Goal: Transaction & Acquisition: Purchase product/service

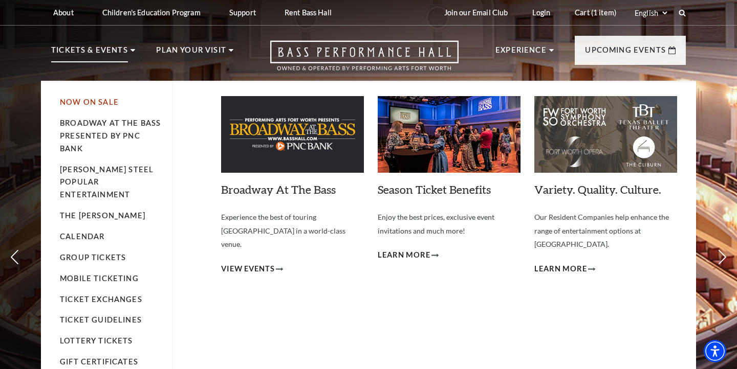
click at [102, 101] on link "Now On Sale" at bounding box center [89, 102] width 59 height 9
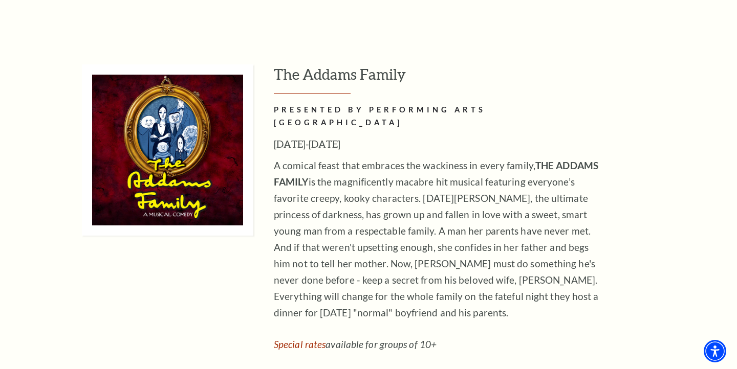
scroll to position [1572, 0]
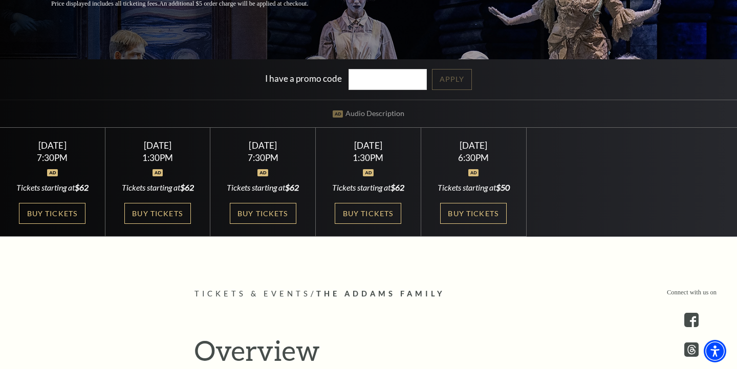
scroll to position [231, 0]
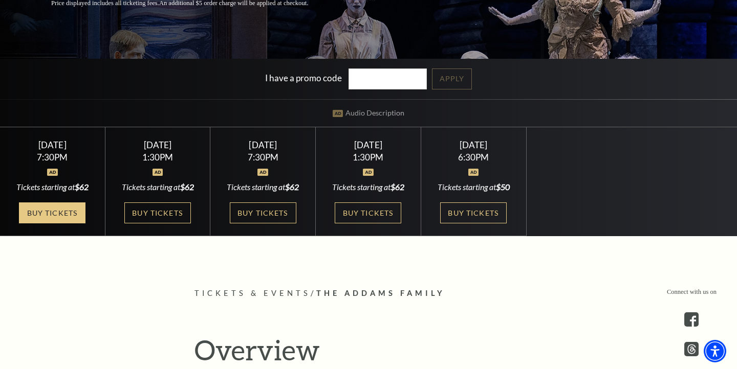
click at [64, 215] on link "Buy Tickets" at bounding box center [52, 213] width 67 height 21
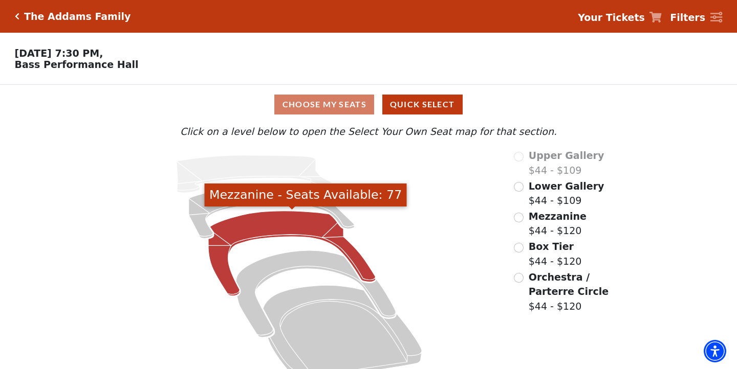
click at [283, 220] on icon "Mezzanine - Seats Available: 77" at bounding box center [291, 253] width 167 height 85
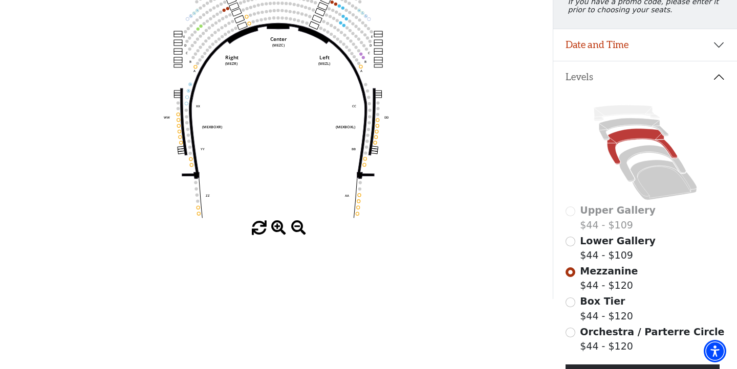
scroll to position [4, 0]
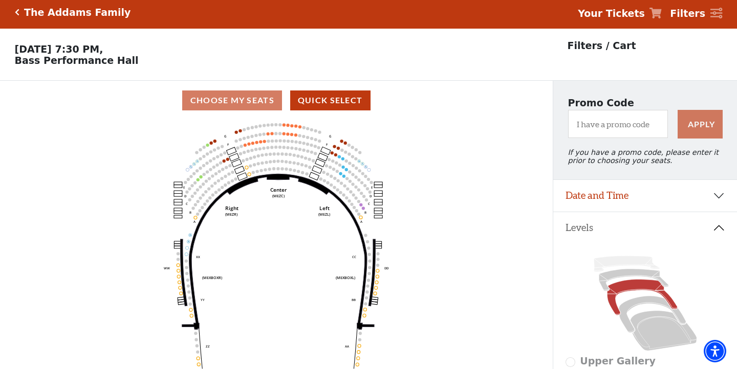
click at [583, 203] on button "Date and Time" at bounding box center [645, 196] width 184 height 32
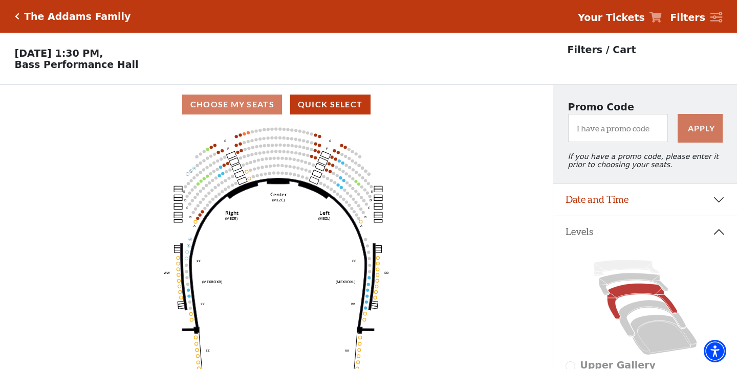
scroll to position [48, 0]
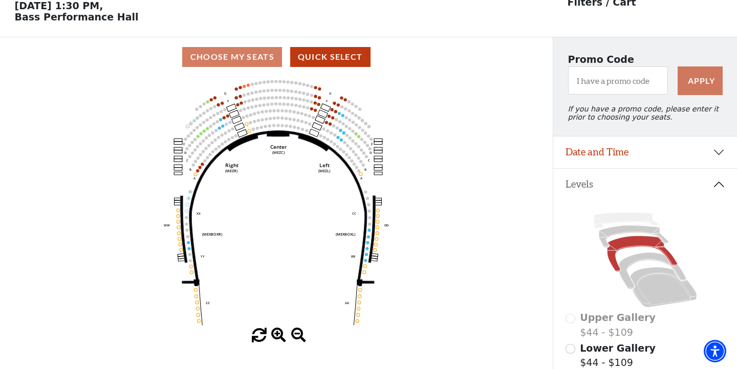
click at [603, 159] on button "Date and Time" at bounding box center [645, 153] width 184 height 32
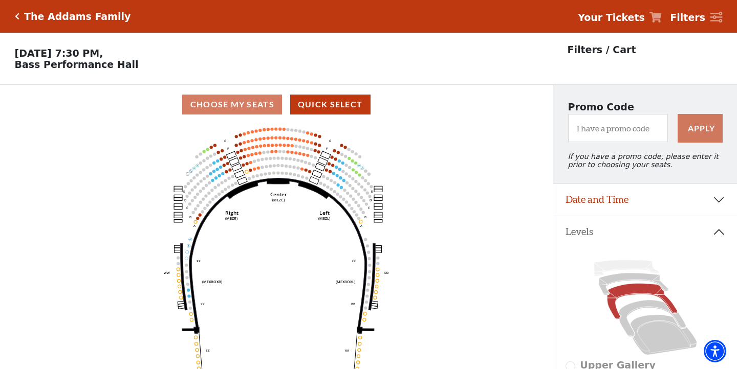
scroll to position [48, 0]
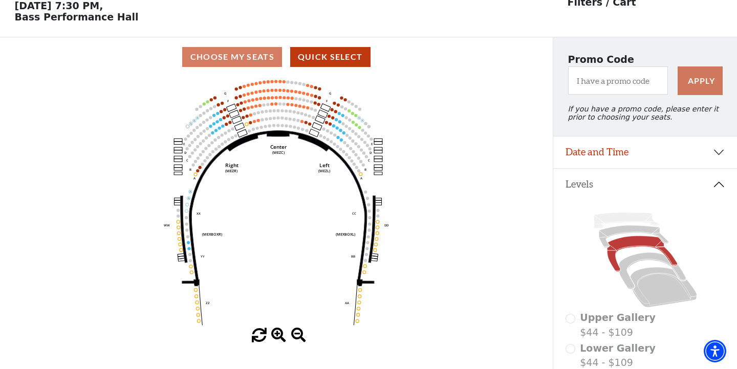
click at [629, 155] on button "Date and Time" at bounding box center [645, 153] width 184 height 32
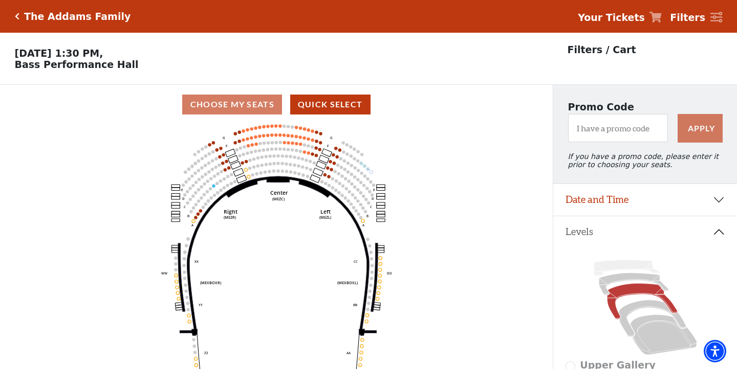
scroll to position [48, 0]
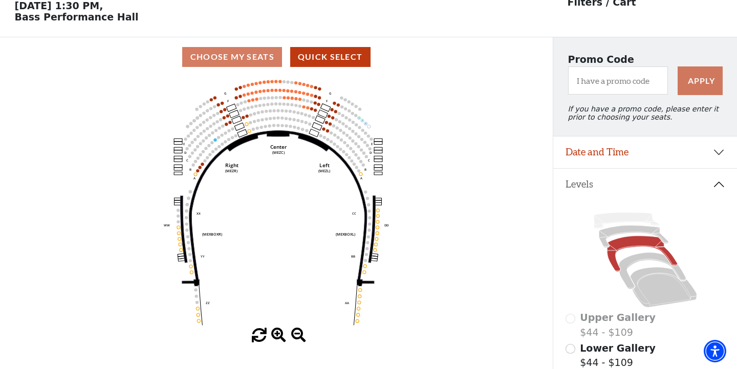
click at [621, 149] on button "Date and Time" at bounding box center [645, 153] width 184 height 32
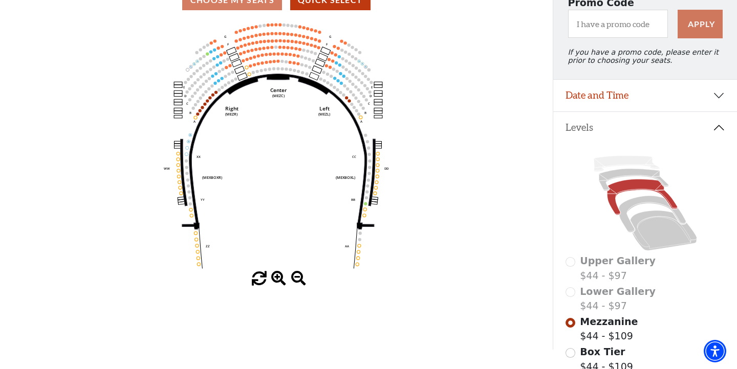
scroll to position [119, 0]
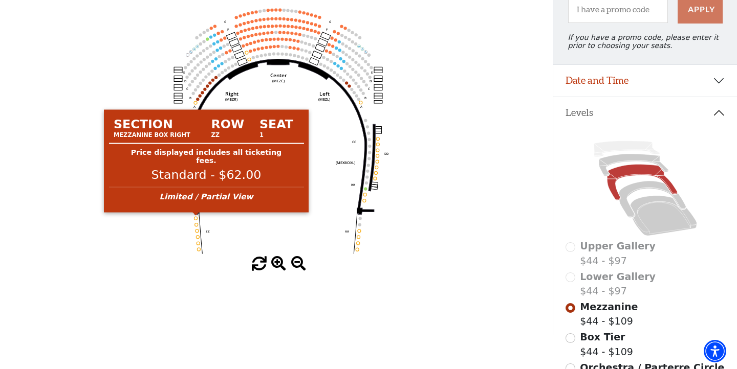
click at [196, 220] on circle at bounding box center [195, 218] width 3 height 3
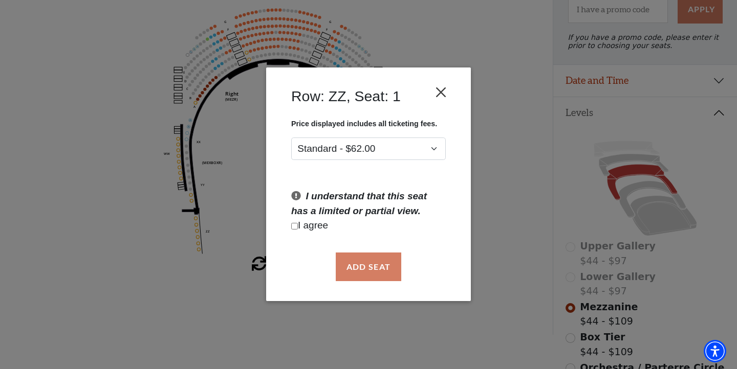
click at [446, 94] on button "Close" at bounding box center [440, 92] width 19 height 19
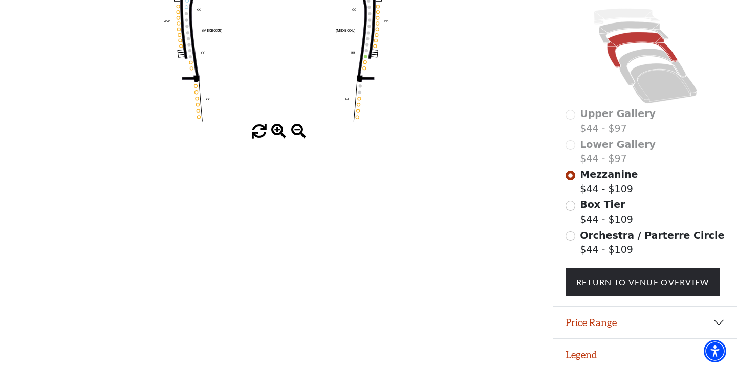
scroll to position [251, 0]
click at [614, 321] on button "Price Range" at bounding box center [645, 324] width 184 height 32
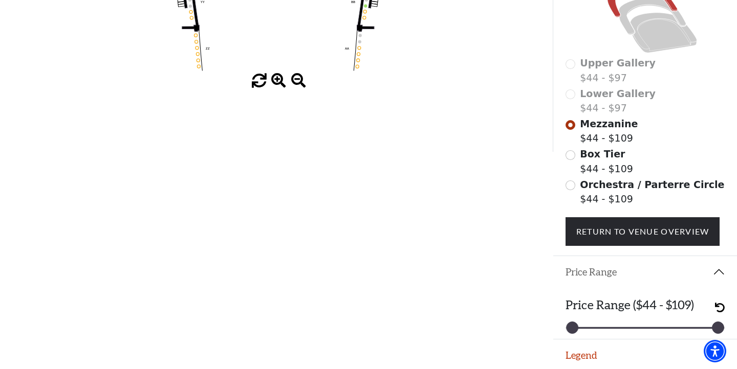
scroll to position [302, 0]
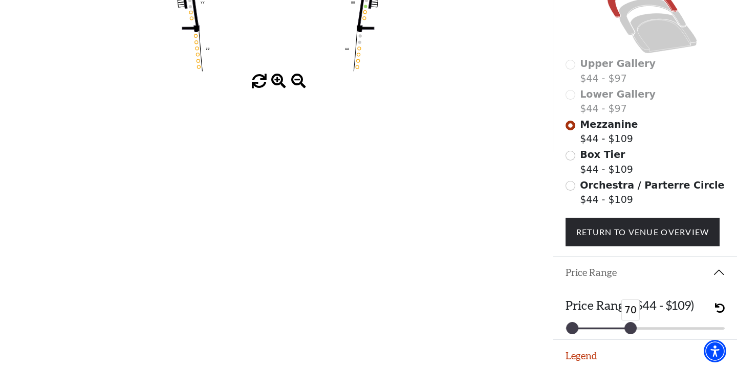
drag, startPoint x: 717, startPoint y: 327, endPoint x: 629, endPoint y: 326, distance: 87.5
click at [629, 326] on div at bounding box center [630, 328] width 11 height 11
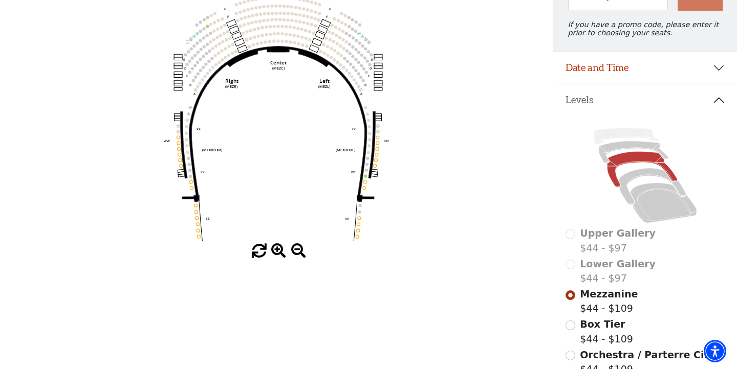
scroll to position [134, 0]
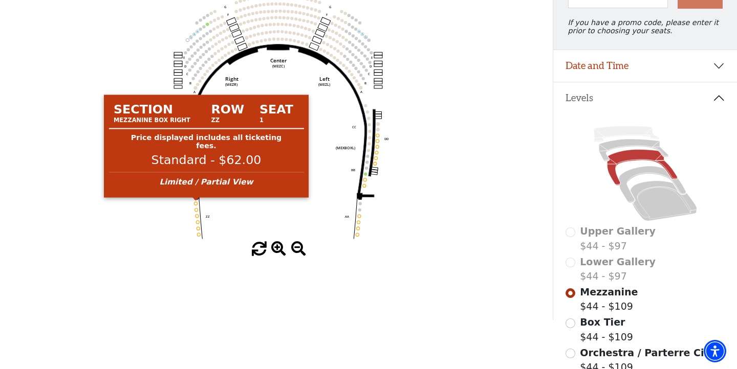
click at [195, 203] on circle at bounding box center [195, 203] width 3 height 3
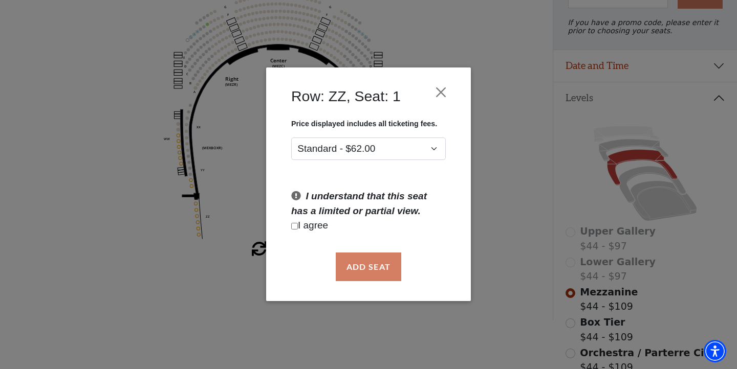
click at [296, 227] on input "Checkbox field" at bounding box center [294, 226] width 7 height 7
checkbox input "true"
click at [367, 267] on button "Add Seat" at bounding box center [368, 267] width 65 height 29
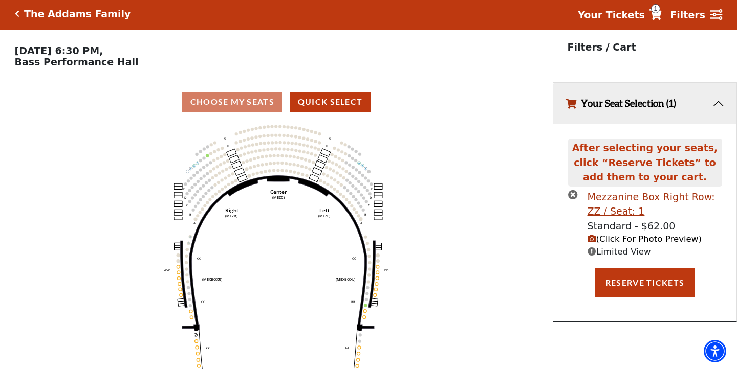
scroll to position [0, 0]
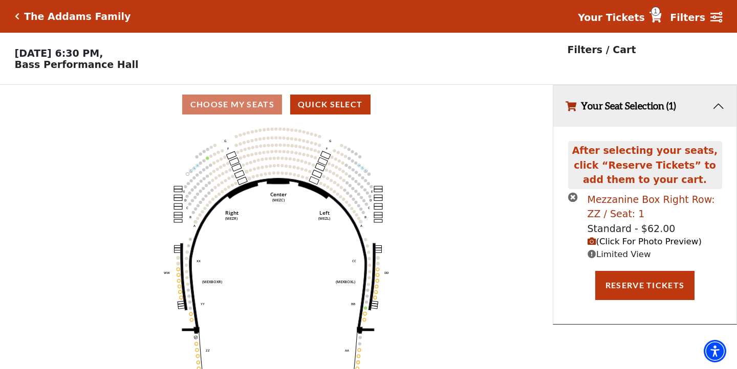
click at [604, 200] on div "Mezzanine Box Right Row: ZZ / Seat: 1" at bounding box center [654, 206] width 135 height 29
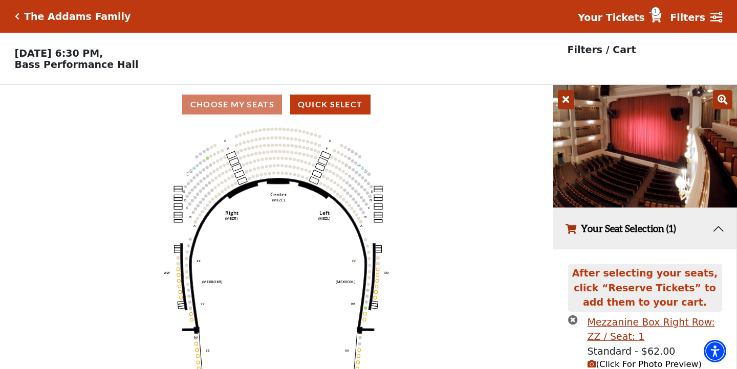
click at [718, 103] on icon at bounding box center [722, 99] width 19 height 19
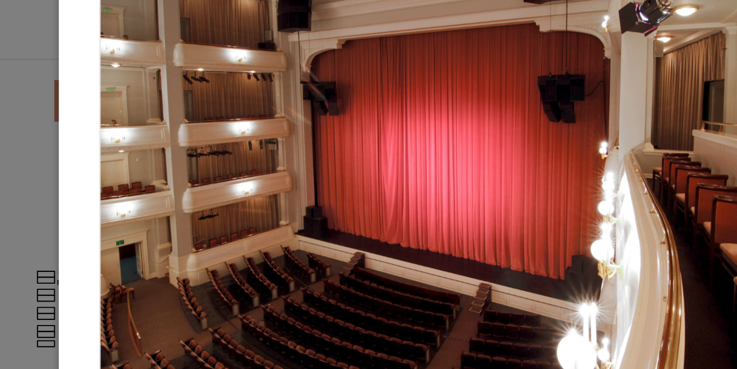
scroll to position [17, 0]
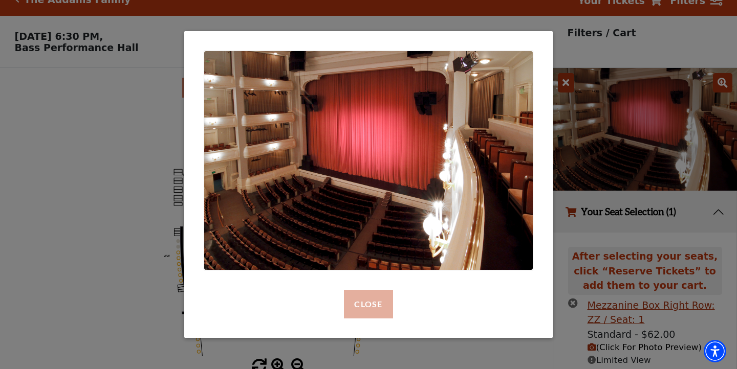
click at [372, 313] on button "Close" at bounding box center [368, 304] width 49 height 29
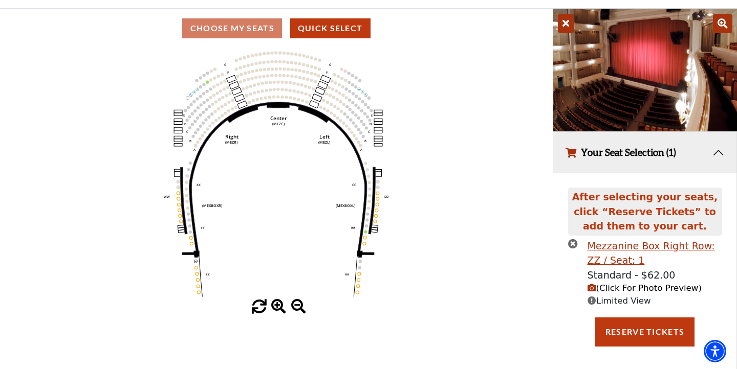
scroll to position [76, 0]
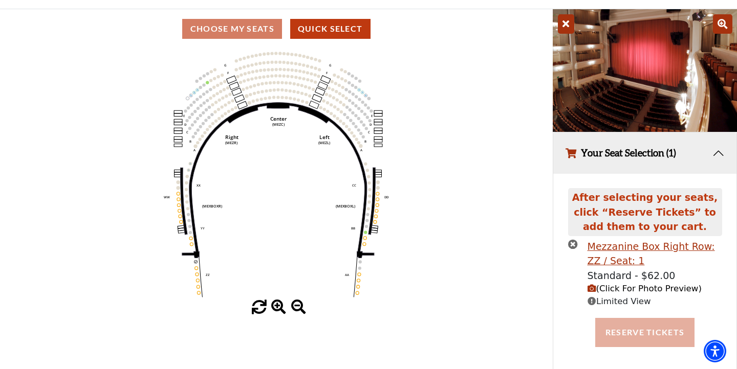
click at [633, 329] on button "Reserve Tickets" at bounding box center [644, 332] width 99 height 29
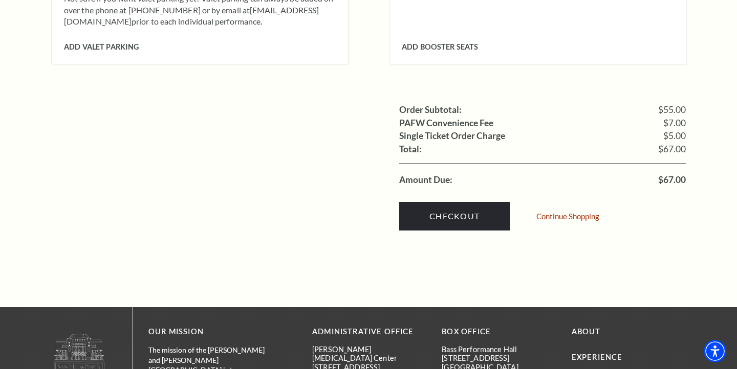
scroll to position [934, 0]
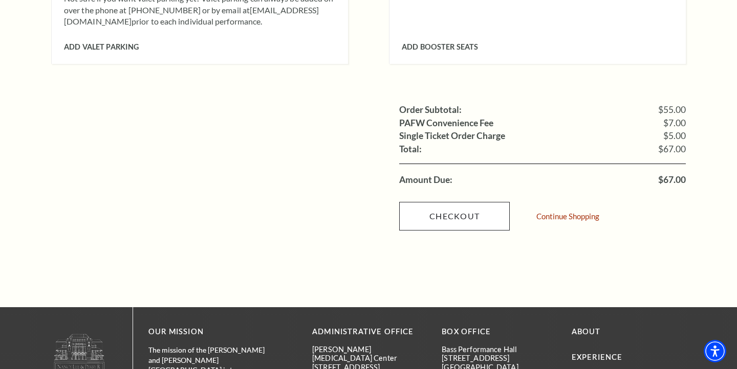
click at [464, 202] on link "Checkout" at bounding box center [454, 216] width 111 height 29
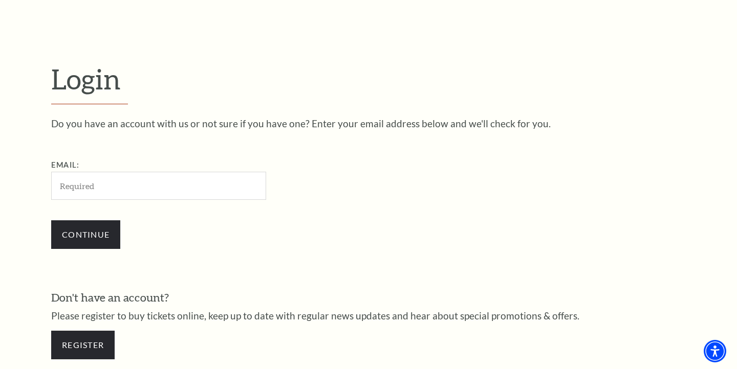
click at [249, 249] on div "Continue" at bounding box center [209, 234] width 317 height 49
click at [122, 189] on input "Email:" at bounding box center [158, 186] width 215 height 28
click at [197, 233] on div "Continue" at bounding box center [209, 234] width 317 height 49
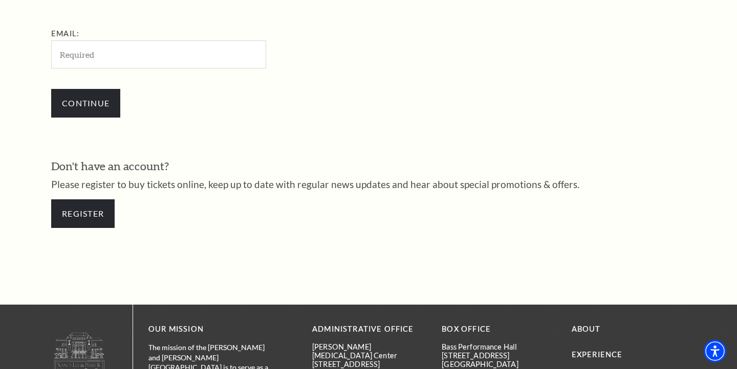
scroll to position [368, 0]
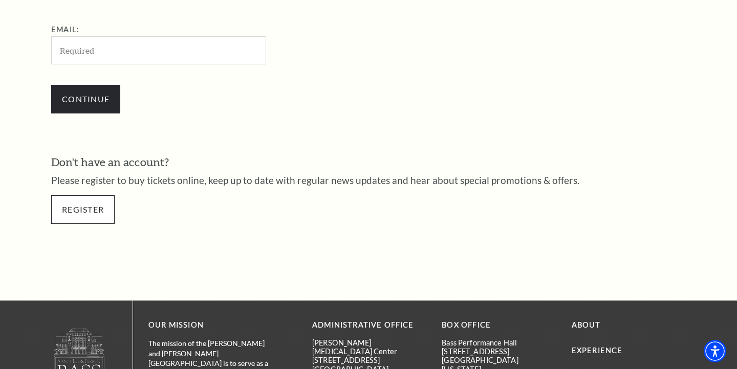
click at [99, 209] on link "Register" at bounding box center [82, 209] width 63 height 29
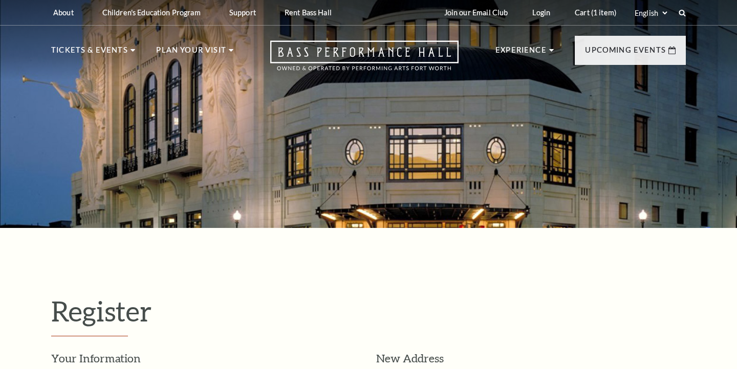
select select "1"
select select "TX"
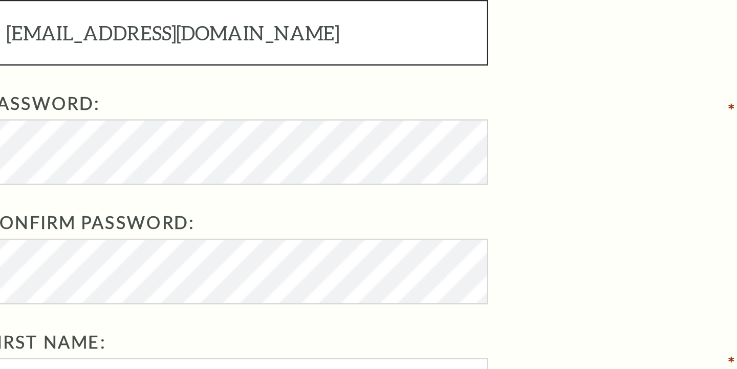
scroll to position [349, 0]
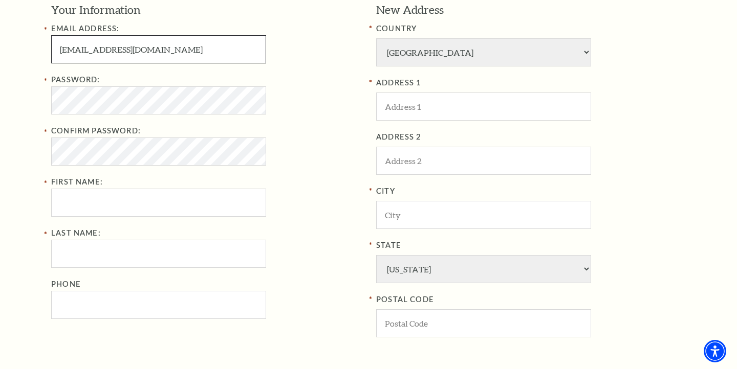
type input "mailbin1605@gmail.com"
click at [270, 75] on div "Password:" at bounding box center [206, 94] width 310 height 41
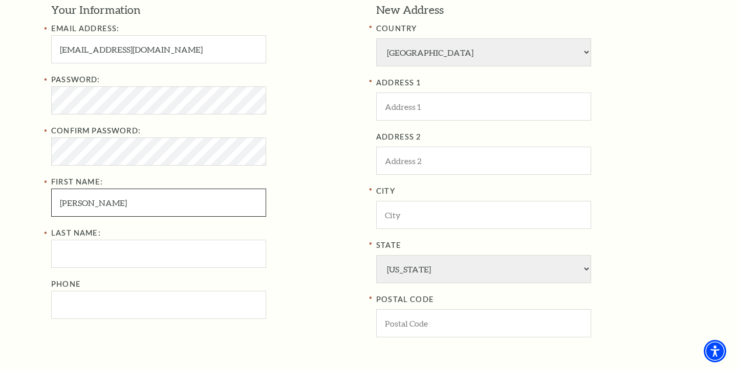
type input "Luke"
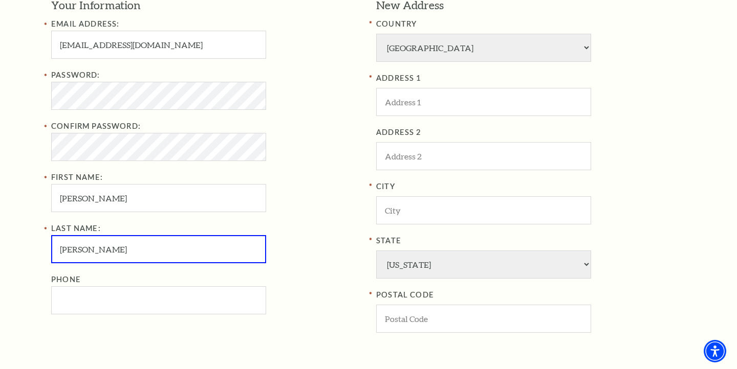
type input "Romero"
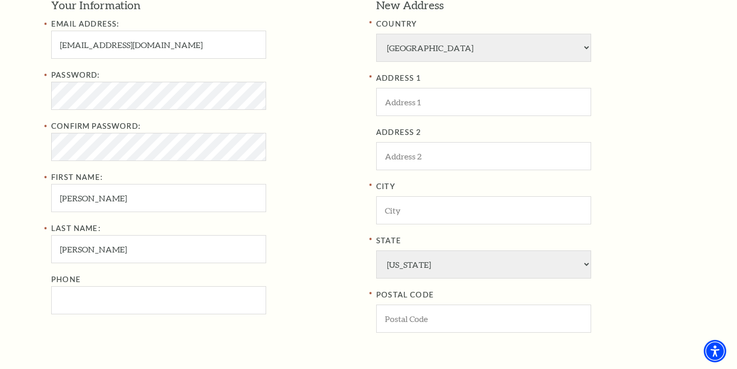
click at [313, 143] on div "Confirm Password:" at bounding box center [206, 140] width 310 height 41
type input "170"
type input "1701 Park Central Dr"
type input "APT 811"
type input "McKinney"
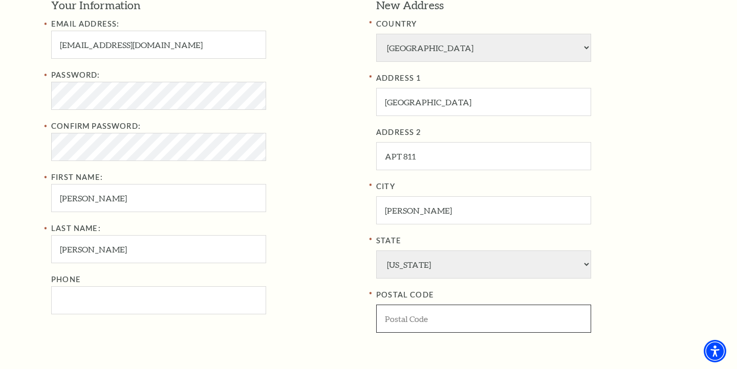
type input "75069"
click at [341, 148] on div "Confirm Password:" at bounding box center [206, 140] width 310 height 41
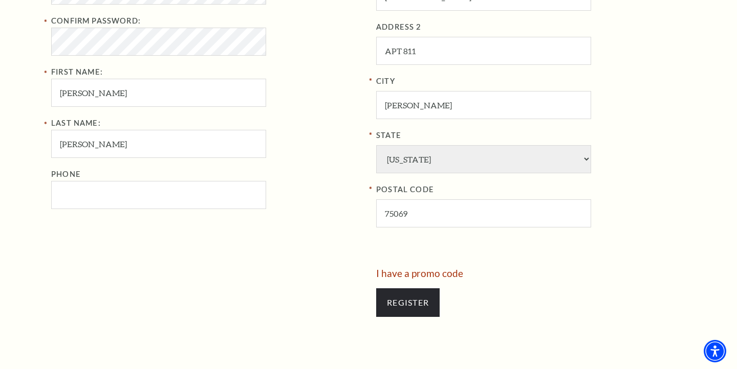
scroll to position [469, 0]
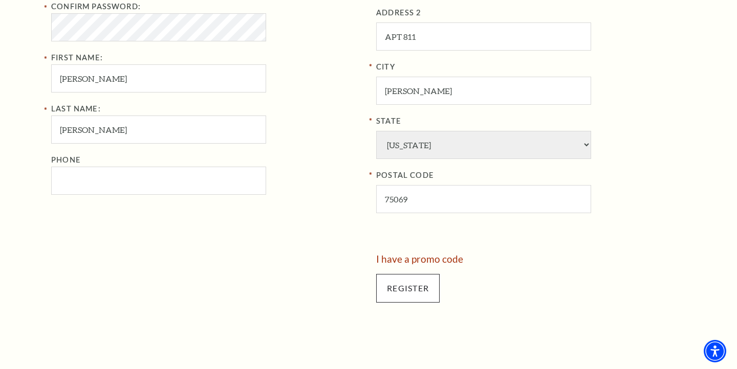
click at [409, 274] on input "Register" at bounding box center [407, 288] width 63 height 29
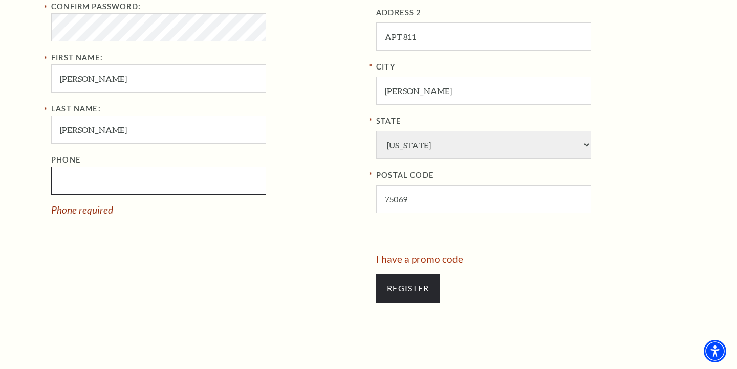
click at [148, 172] on input "Phone" at bounding box center [158, 181] width 215 height 28
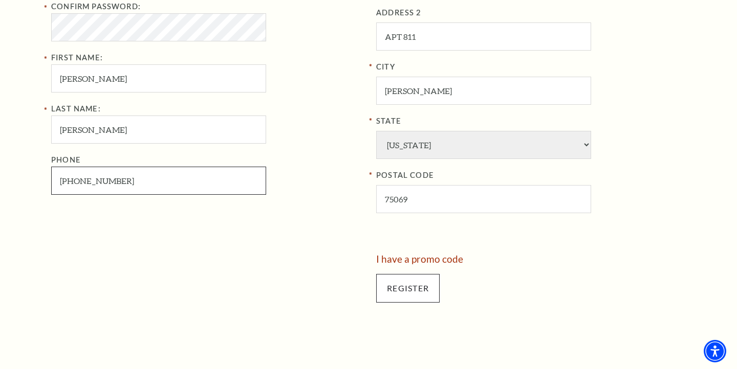
type input "915-230-1808"
click at [412, 274] on input "Register" at bounding box center [407, 288] width 63 height 29
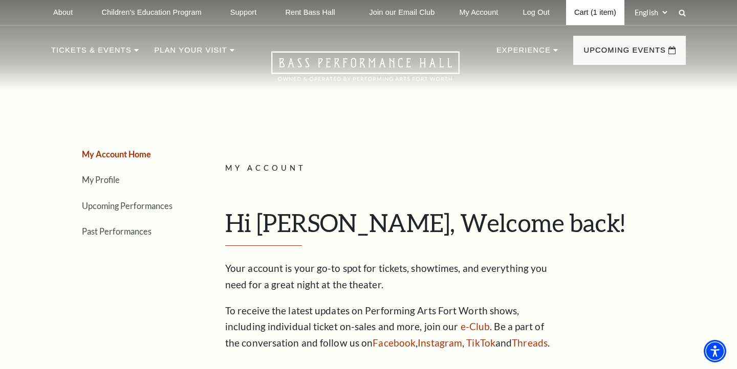
click at [575, 15] on link "Cart (1 item)" at bounding box center [595, 12] width 58 height 25
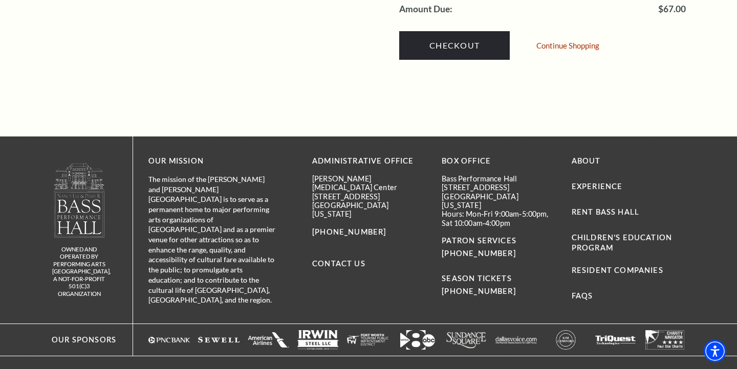
scroll to position [1104, 0]
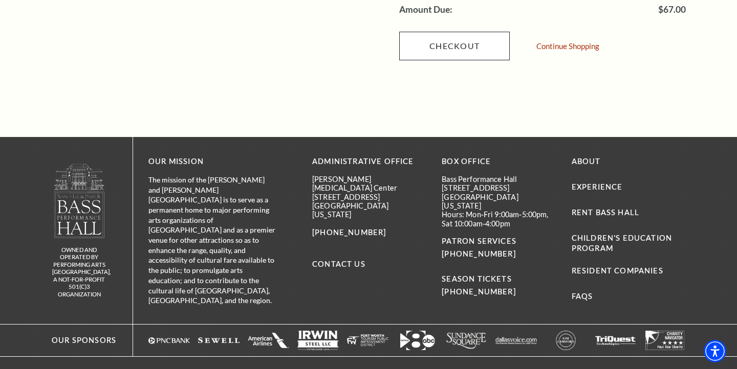
click at [444, 32] on link "Checkout" at bounding box center [454, 46] width 111 height 29
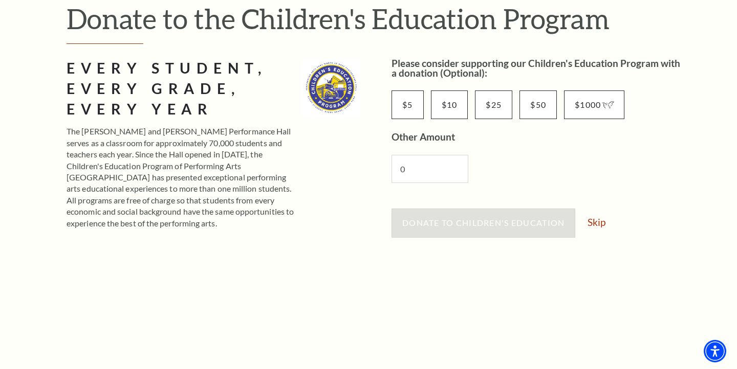
scroll to position [127, 0]
click at [602, 223] on link "Skip" at bounding box center [596, 222] width 18 height 10
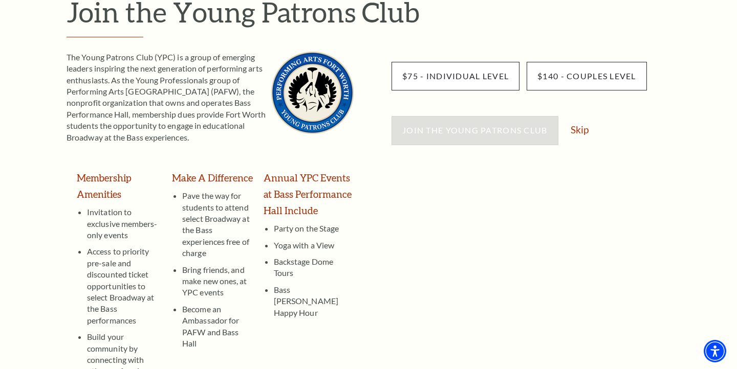
scroll to position [135, 0]
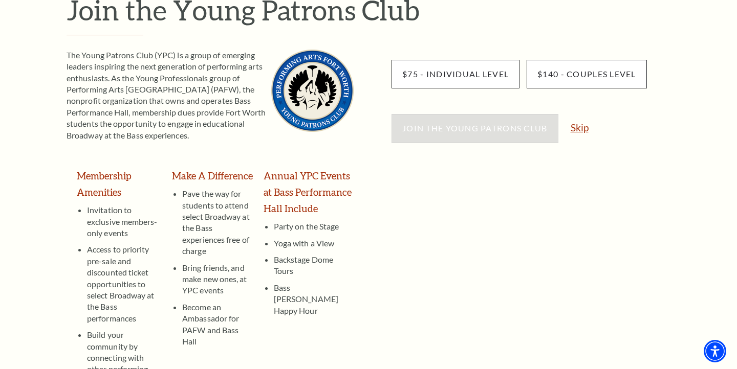
click at [581, 126] on link "Skip" at bounding box center [580, 128] width 18 height 10
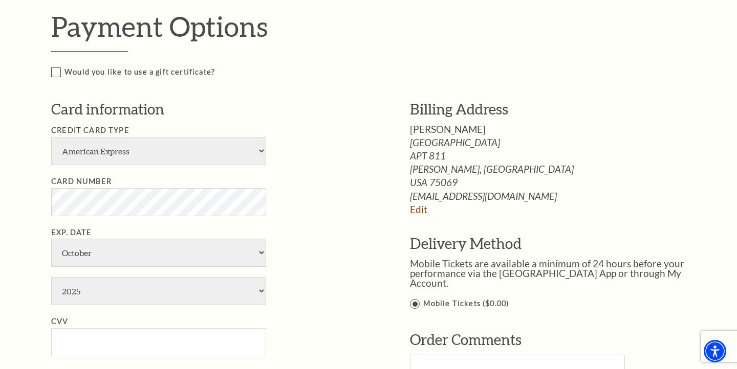
scroll to position [400, 0]
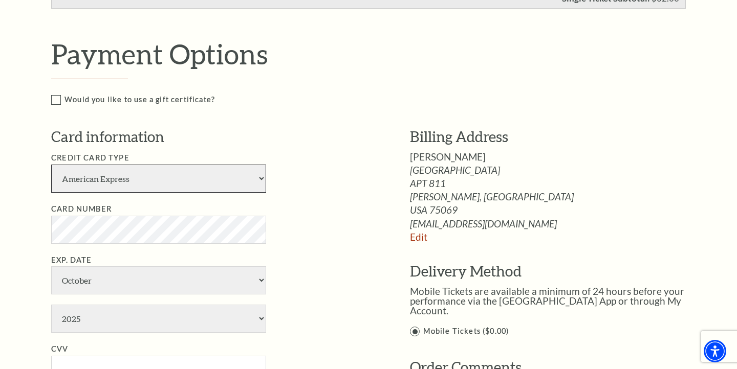
select select "25"
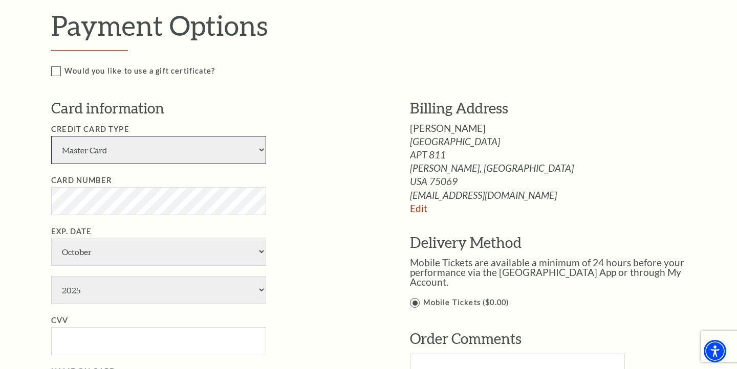
scroll to position [430, 0]
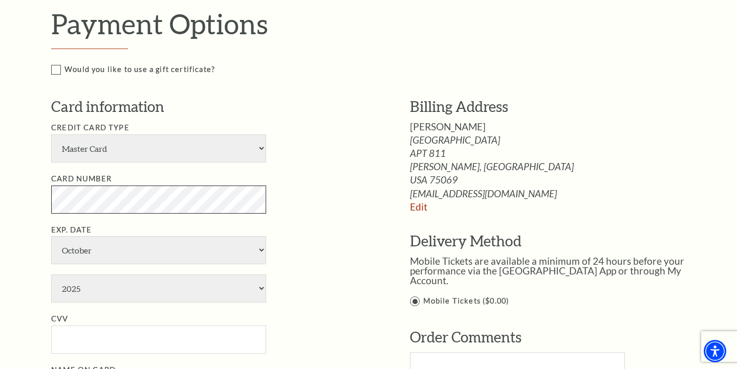
drag, startPoint x: 186, startPoint y: 173, endPoint x: 31, endPoint y: 179, distance: 154.6
click at [31, 179] on div "Notice × Tickets cannot be removed during a Ticket Exchange. Choose Start Over …" at bounding box center [368, 206] width 737 height 1118
select select "9"
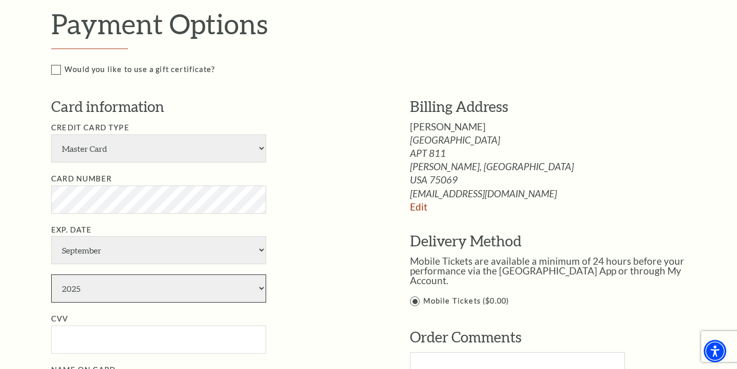
select select "2027"
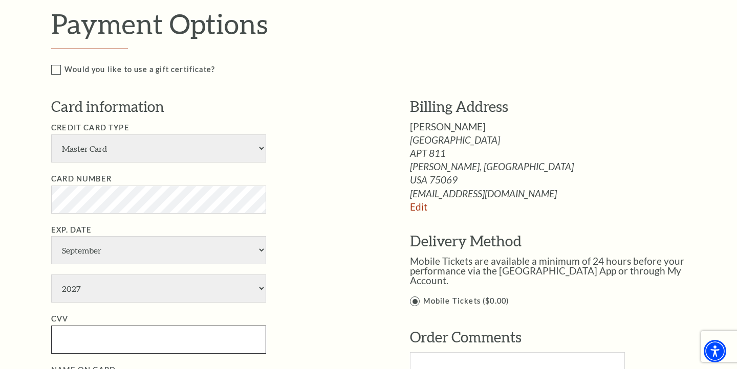
click at [87, 326] on input "CVV" at bounding box center [158, 340] width 215 height 28
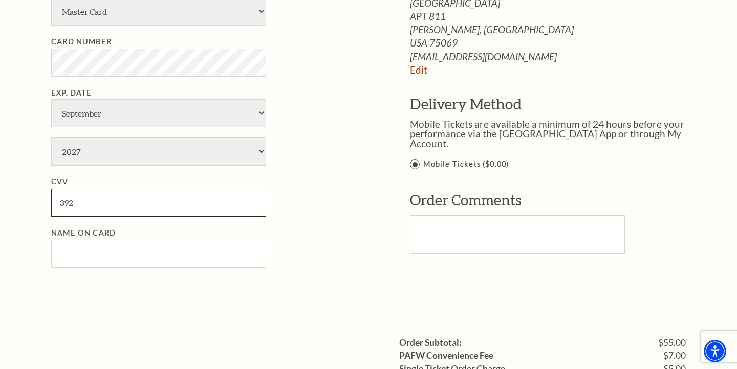
scroll to position [585, 0]
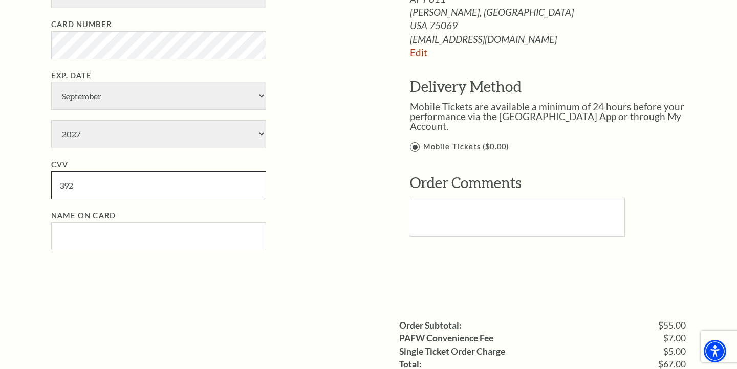
type input "392"
click at [133, 223] on input "Name on Card" at bounding box center [158, 237] width 215 height 28
type input "Luke Romero"
click at [327, 156] on ul "Credit Card Type American Express Visa Master Card Discover Card Number Exp. Da…" at bounding box center [215, 108] width 328 height 283
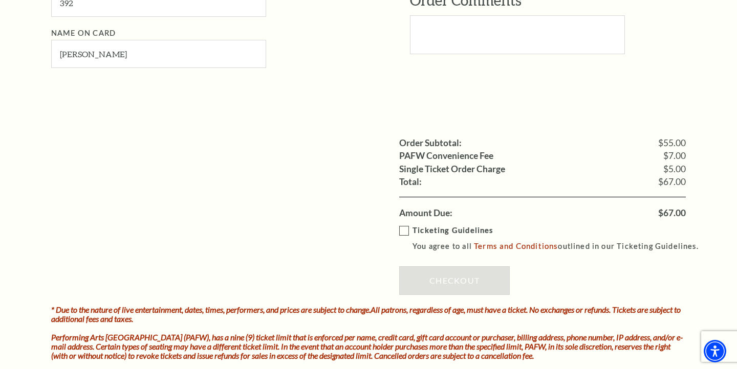
scroll to position [769, 0]
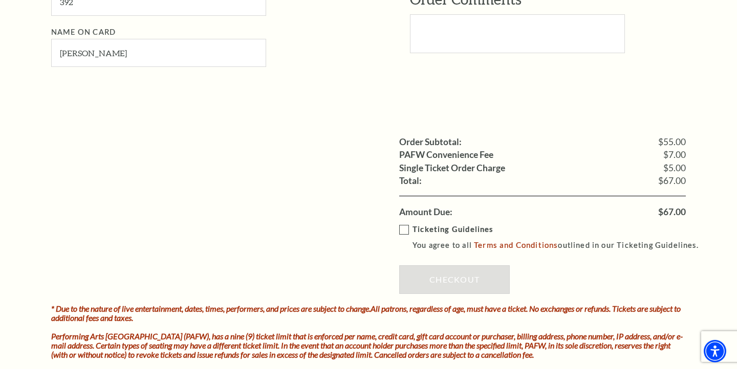
click at [403, 224] on label "Ticketing Guidelines You agree to all Terms and Conditions outlined in our Tick…" at bounding box center [553, 238] width 309 height 28
click at [0, 0] on input "Ticketing Guidelines You agree to all Terms and Conditions outlined in our Tick…" at bounding box center [0, 0] width 0 height 0
click at [449, 266] on link "Checkout" at bounding box center [454, 280] width 111 height 29
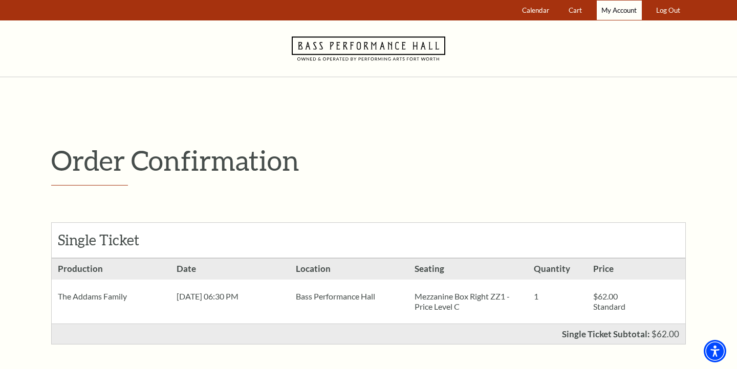
click at [616, 14] on span "My Account" at bounding box center [618, 10] width 35 height 8
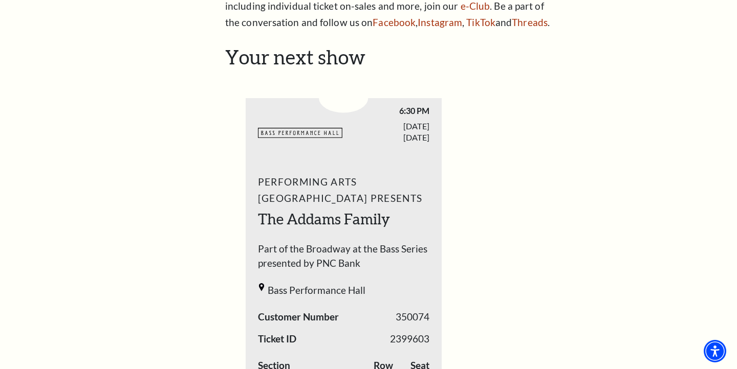
scroll to position [271, 0]
